Goal: Communication & Community: Answer question/provide support

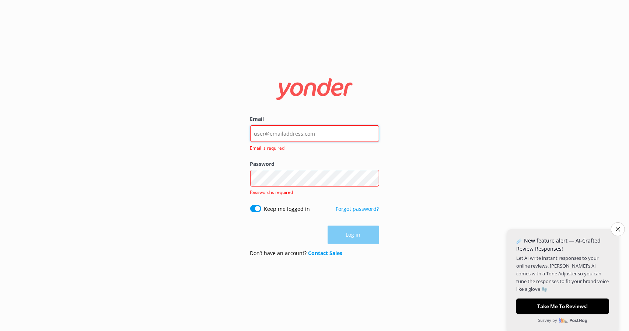
type input "[EMAIL_ADDRESS][DOMAIN_NAME]"
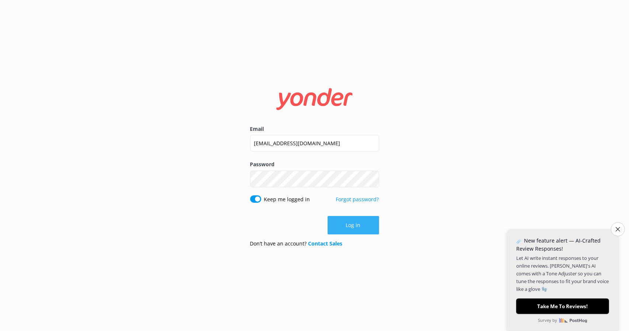
click at [353, 223] on button "Log in" at bounding box center [354, 225] width 52 height 18
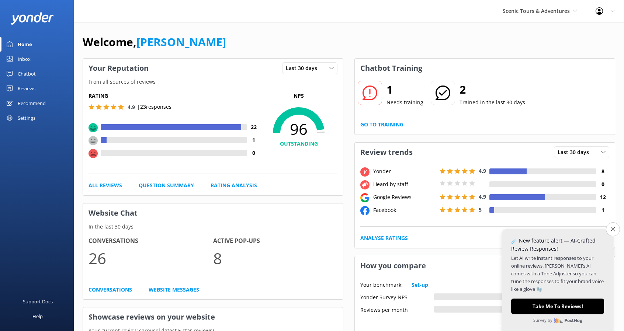
click at [379, 124] on link "Go to Training" at bounding box center [381, 125] width 43 height 8
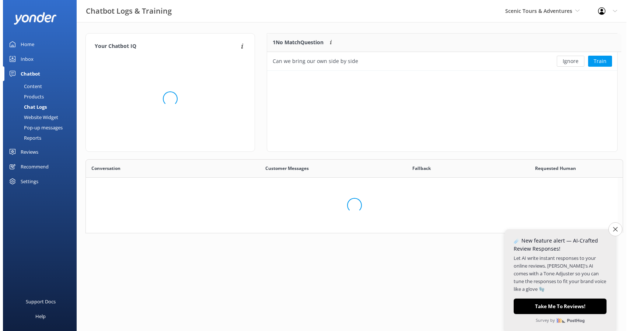
scroll to position [253, 526]
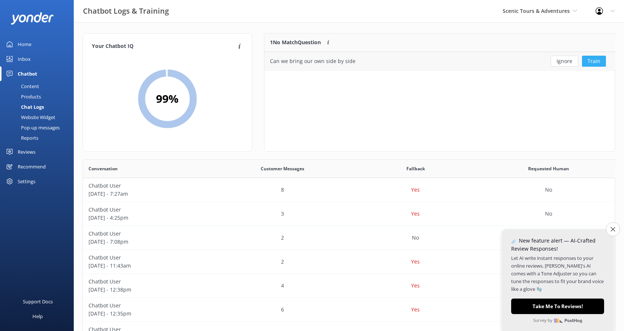
click at [597, 62] on button "Train" at bounding box center [594, 61] width 24 height 11
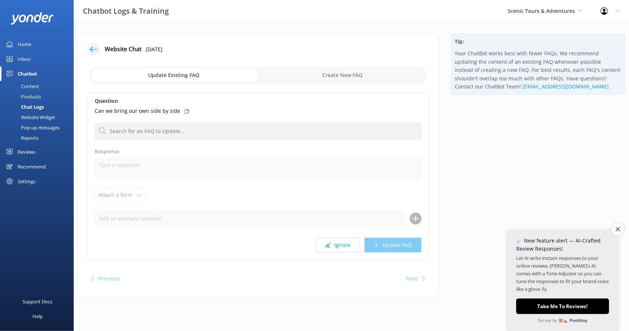
click at [352, 73] on input "checkbox" at bounding box center [258, 75] width 338 height 18
checkbox input "true"
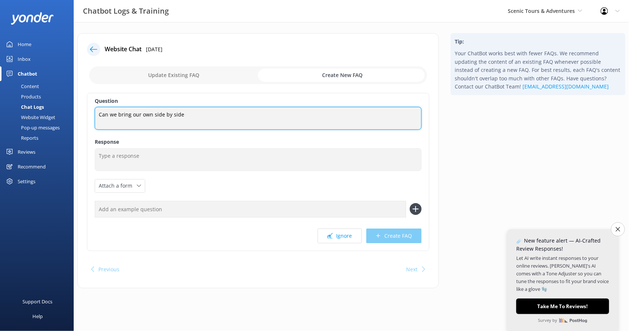
click at [215, 116] on textarea "Can we bring our own side by side" at bounding box center [258, 118] width 327 height 23
type textarea "Can we bring our own side by side?"
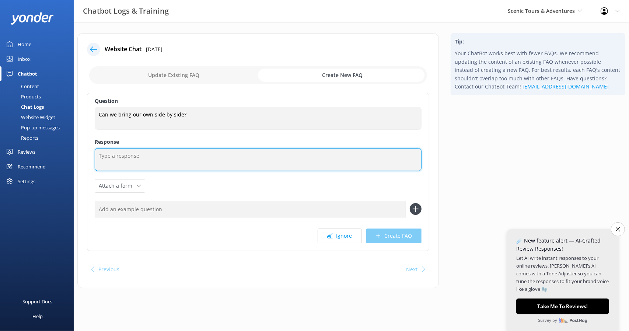
click at [205, 157] on textarea at bounding box center [258, 159] width 327 height 23
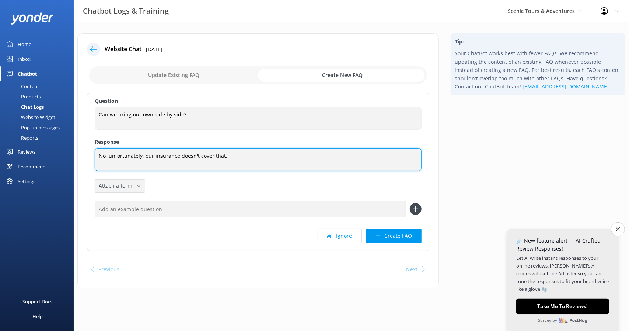
type textarea "No, unfortunately, our insurance doesn't cover that."
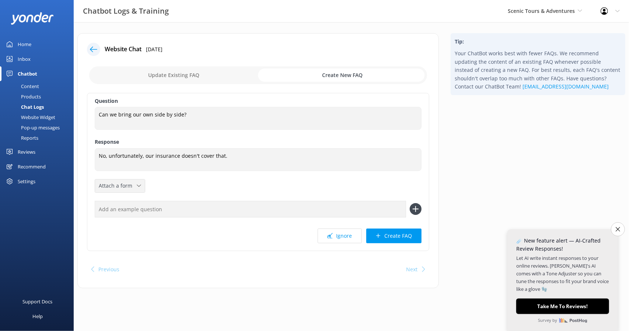
click at [137, 185] on icon at bounding box center [139, 186] width 4 height 4
click at [397, 234] on button "Create FAQ" at bounding box center [393, 236] width 55 height 15
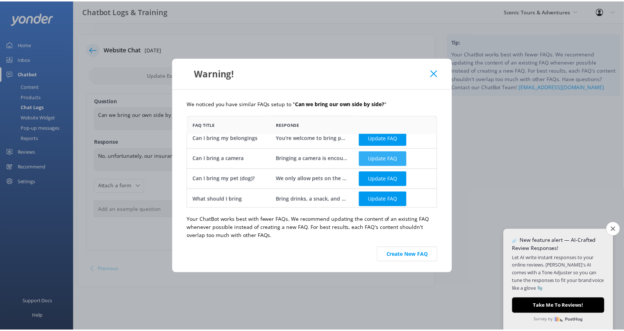
scroll to position [7, 0]
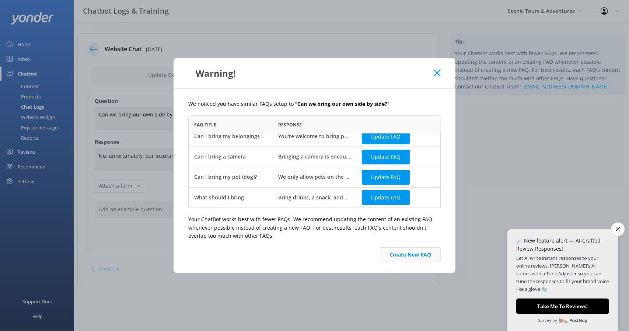
click at [416, 254] on button "Create New FAQ" at bounding box center [410, 254] width 61 height 15
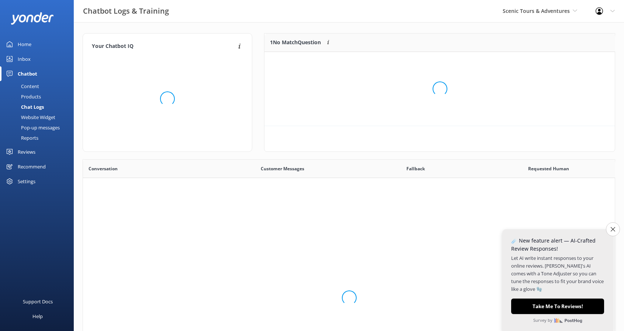
scroll to position [86, 345]
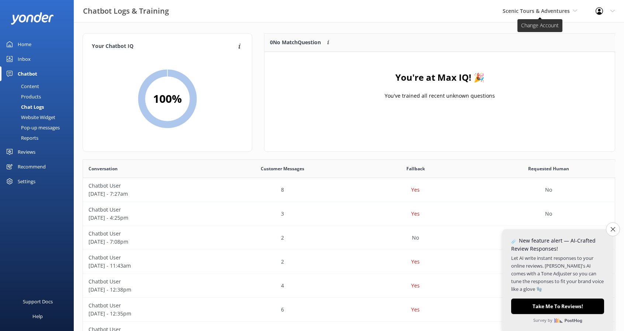
click at [524, 10] on span "Scenic Tours & Adventures" at bounding box center [536, 10] width 67 height 7
click at [519, 43] on link "Cherokee Cannabis Tours" at bounding box center [530, 49] width 74 height 18
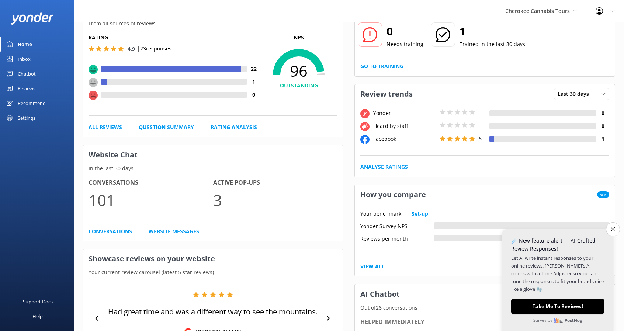
scroll to position [74, 0]
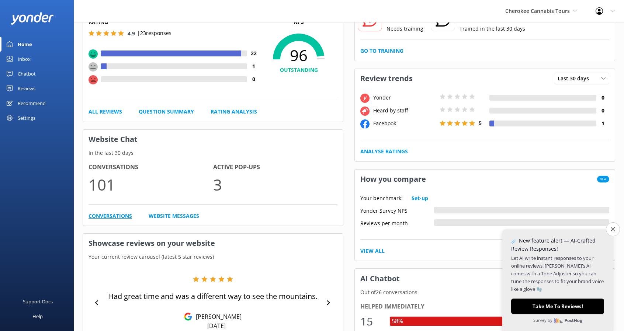
click at [118, 217] on link "Conversations" at bounding box center [110, 216] width 44 height 8
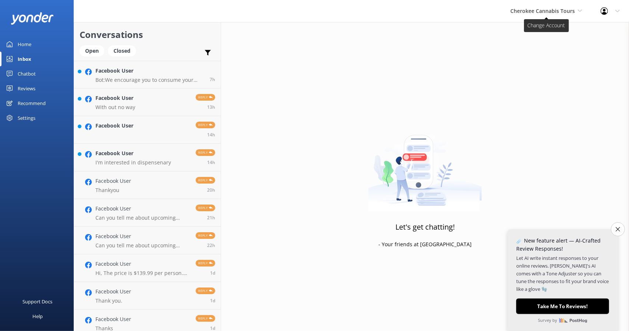
click at [570, 12] on span "Cherokee Cannabis Tours" at bounding box center [543, 10] width 65 height 7
click at [600, 13] on div "Profile Settings Logout" at bounding box center [611, 11] width 38 height 22
click at [594, 29] on link "Profile Settings" at bounding box center [593, 31] width 74 height 18
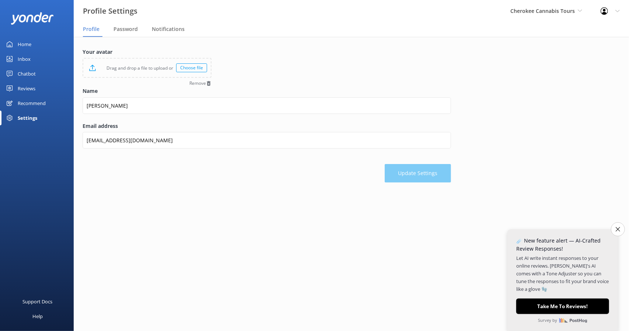
click at [190, 67] on div "Choose file" at bounding box center [191, 67] width 31 height 9
click at [397, 169] on button "Update Settings" at bounding box center [418, 173] width 66 height 18
click at [602, 9] on img at bounding box center [602, 11] width 11 height 11
click at [582, 9] on div "Cherokee Cannabis Tours Scenic Tours & Adventures Cherokee Cannabis Tours" at bounding box center [543, 11] width 90 height 22
click at [403, 59] on form "Your avatar Replace file Remove Name [PERSON_NAME] Email address [EMAIL_ADDRESS…" at bounding box center [267, 115] width 369 height 135
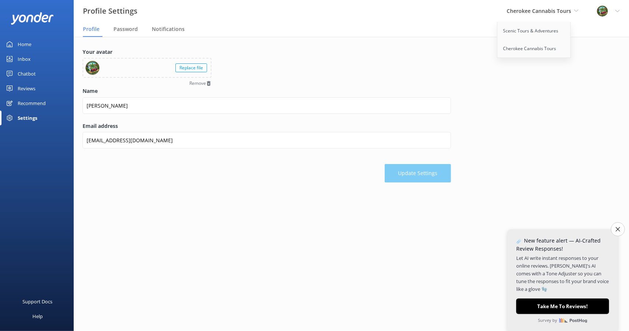
click at [13, 44] on link "Home" at bounding box center [37, 44] width 74 height 15
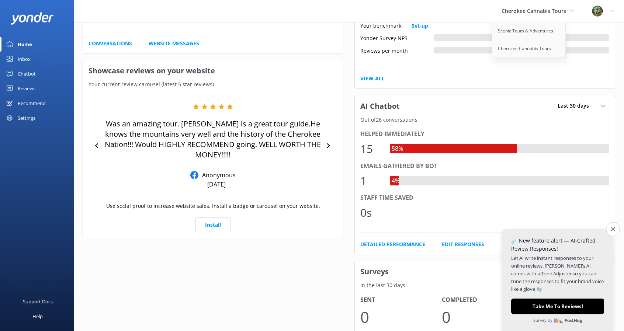
scroll to position [258, 0]
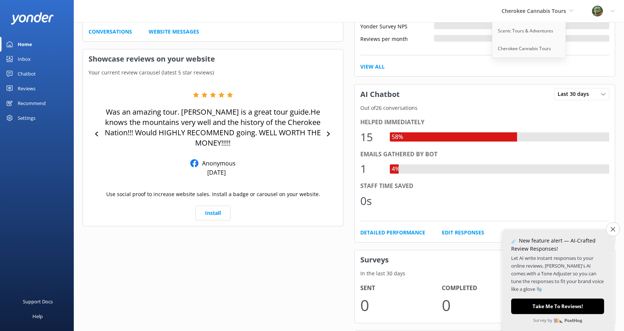
click at [330, 140] on div "Was an amazing tour. [PERSON_NAME] is a great tour guide.He knows the mountains…" at bounding box center [212, 134] width 249 height 85
click at [329, 135] on icon at bounding box center [328, 134] width 5 height 5
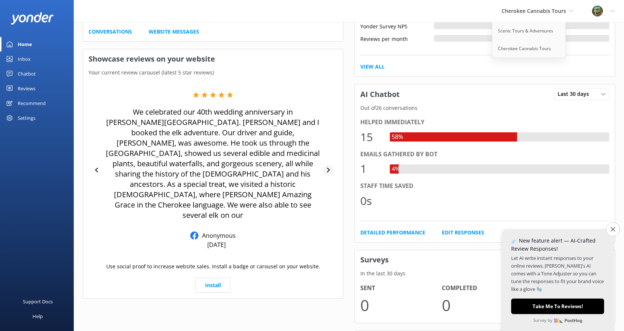
click at [331, 165] on div at bounding box center [328, 170] width 11 height 11
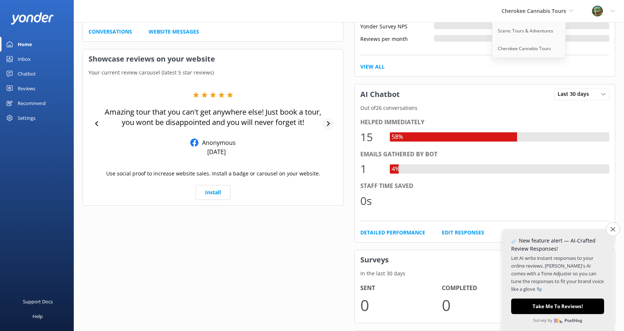
click at [329, 123] on icon at bounding box center [328, 123] width 5 height 5
click at [329, 123] on icon at bounding box center [328, 123] width 3 height 5
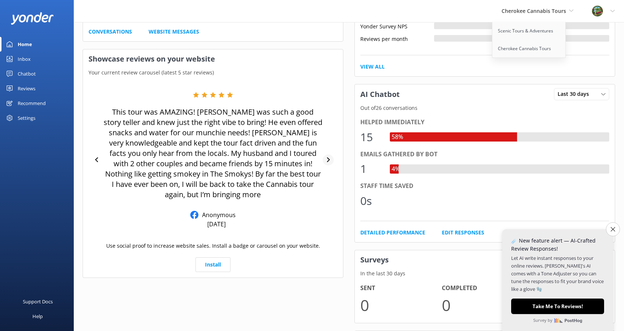
click at [329, 157] on icon at bounding box center [328, 159] width 3 height 5
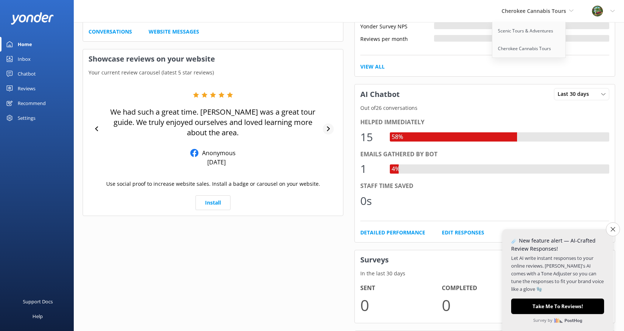
click at [329, 125] on div at bounding box center [328, 129] width 11 height 11
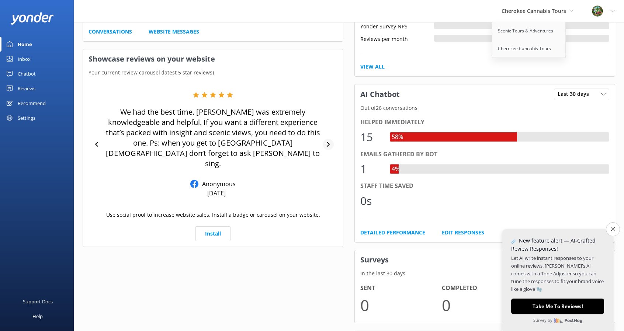
click at [333, 139] on div at bounding box center [328, 144] width 11 height 11
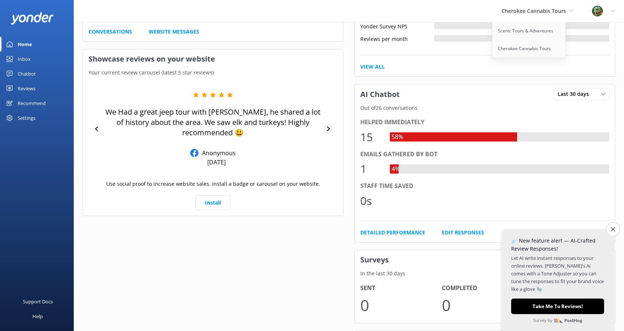
click at [329, 128] on icon at bounding box center [328, 128] width 3 height 5
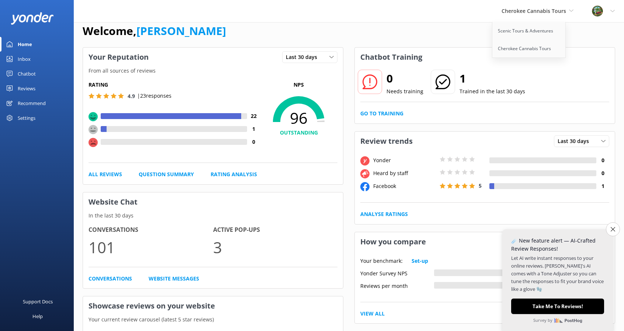
scroll to position [0, 0]
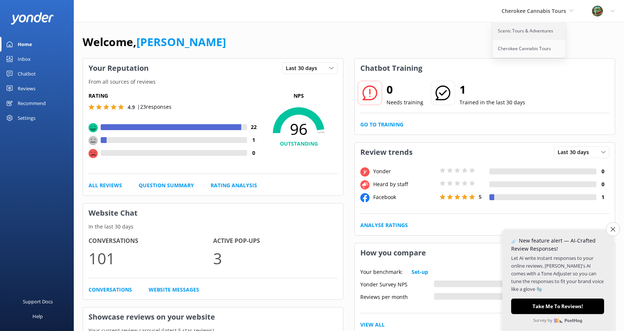
click at [525, 34] on link "Scenic Tours & Adventures" at bounding box center [529, 31] width 74 height 18
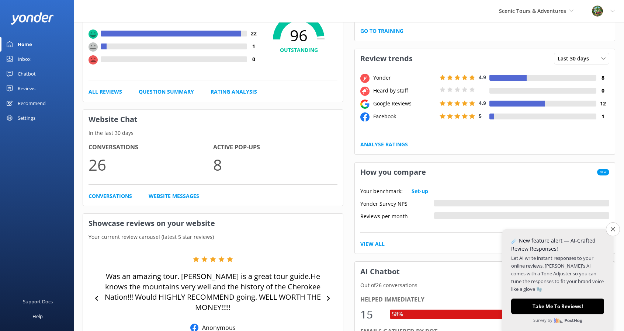
scroll to position [111, 0]
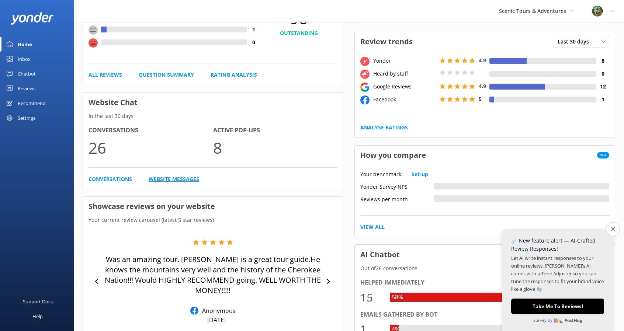
click at [175, 177] on link "Website Messages" at bounding box center [174, 179] width 51 height 8
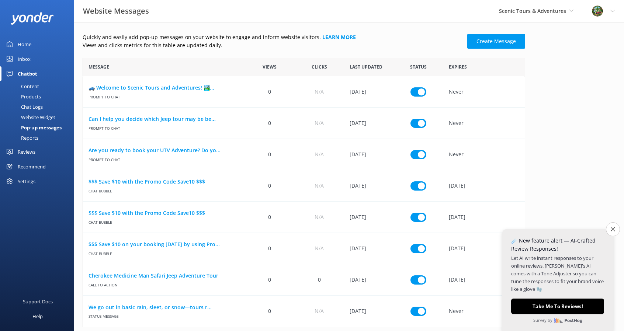
click at [33, 44] on link "Home" at bounding box center [37, 44] width 74 height 15
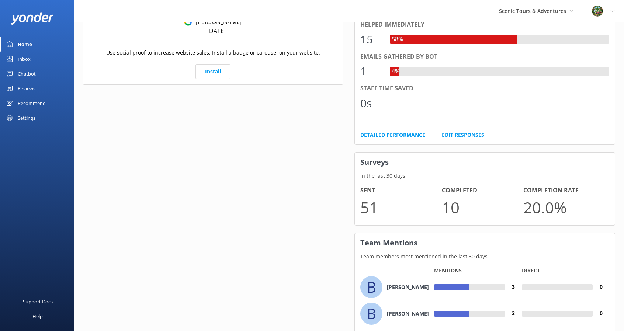
scroll to position [416, 0]
